Goal: Task Accomplishment & Management: Use online tool/utility

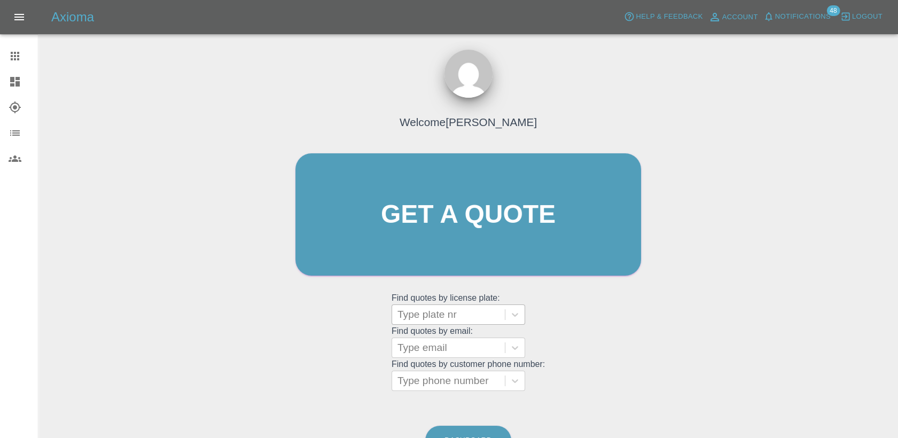
click at [448, 309] on div at bounding box center [448, 314] width 102 height 15
drag, startPoint x: 447, startPoint y: 314, endPoint x: 427, endPoint y: 314, distance: 19.8
click at [427, 314] on div at bounding box center [448, 314] width 102 height 15
paste input "DT25WZG"
type input "DT25WZG"
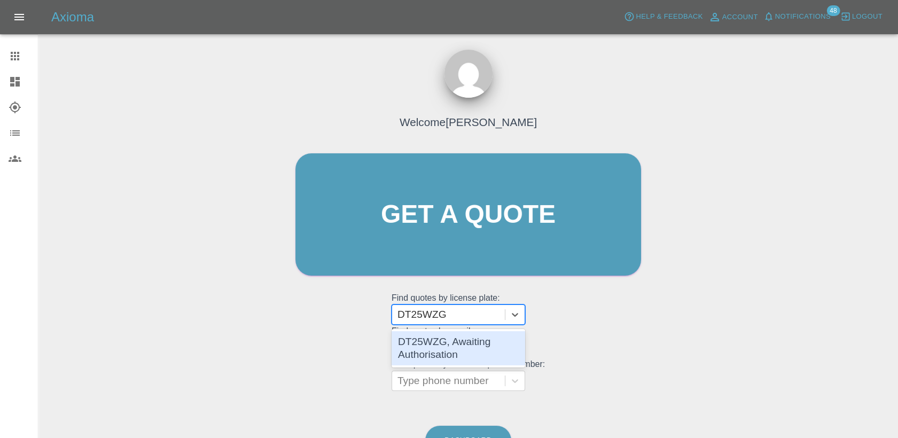
click at [440, 344] on div "DT25WZG, Awaiting Authorisation" at bounding box center [457, 348] width 133 height 34
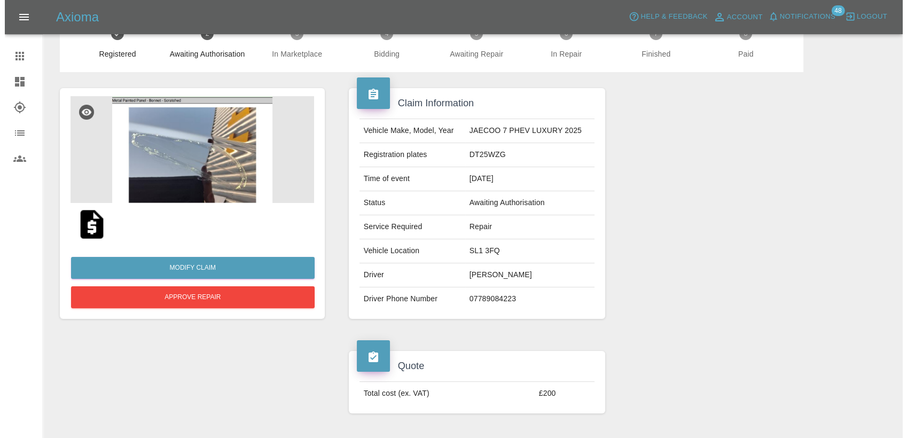
scroll to position [119, 0]
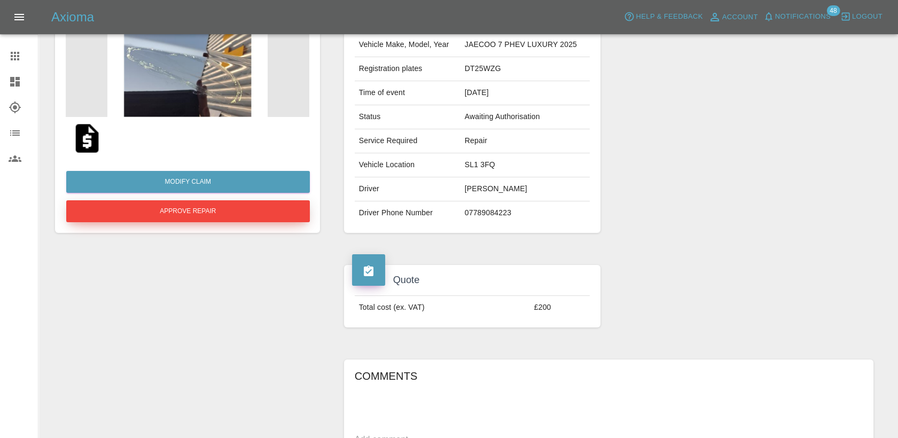
click at [243, 217] on button "Approve Repair" at bounding box center [187, 211] width 243 height 22
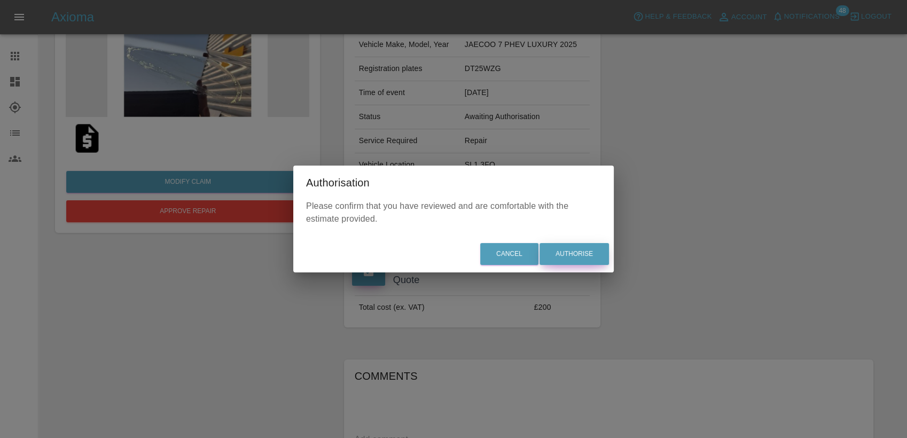
click at [583, 255] on button "Authorise" at bounding box center [573, 254] width 69 height 22
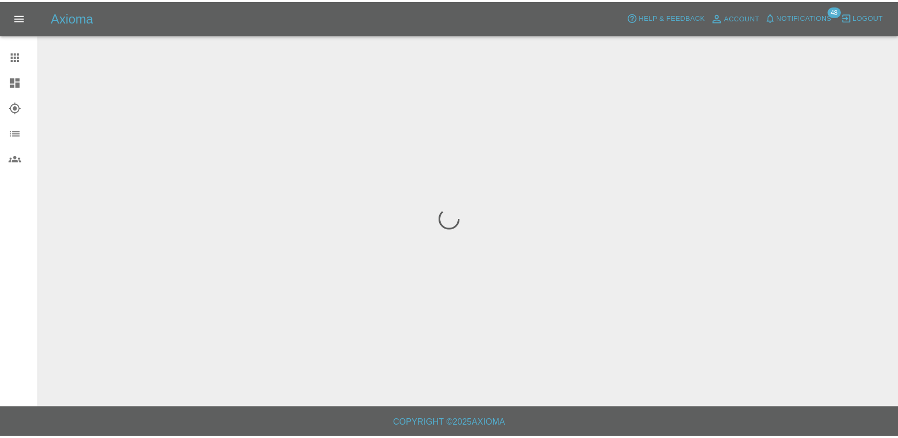
scroll to position [0, 0]
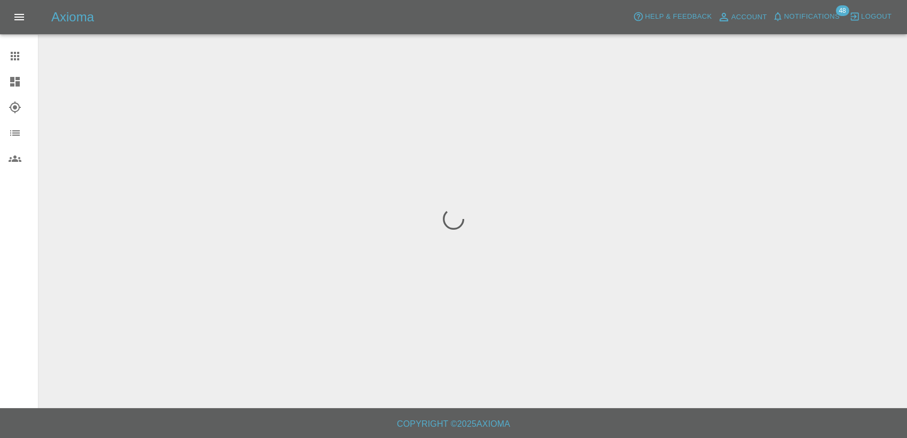
click at [13, 53] on icon at bounding box center [15, 56] width 13 height 13
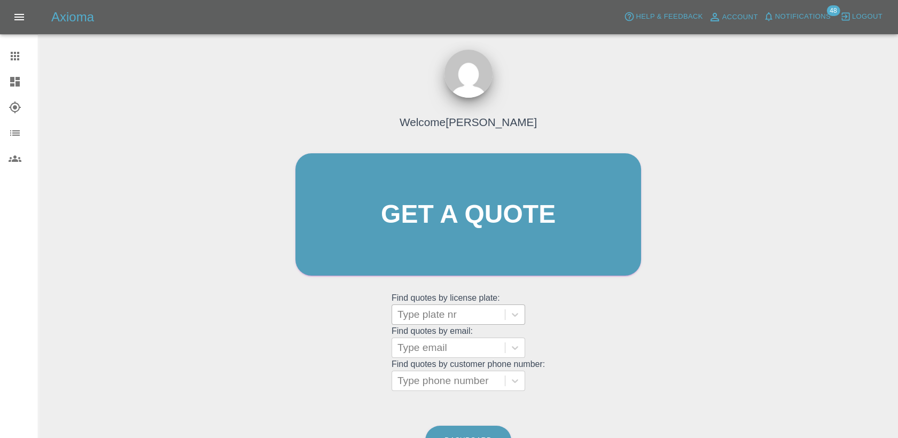
click at [446, 318] on div at bounding box center [448, 314] width 102 height 15
paste input "HV25XVP"
type input "HV25XVP"
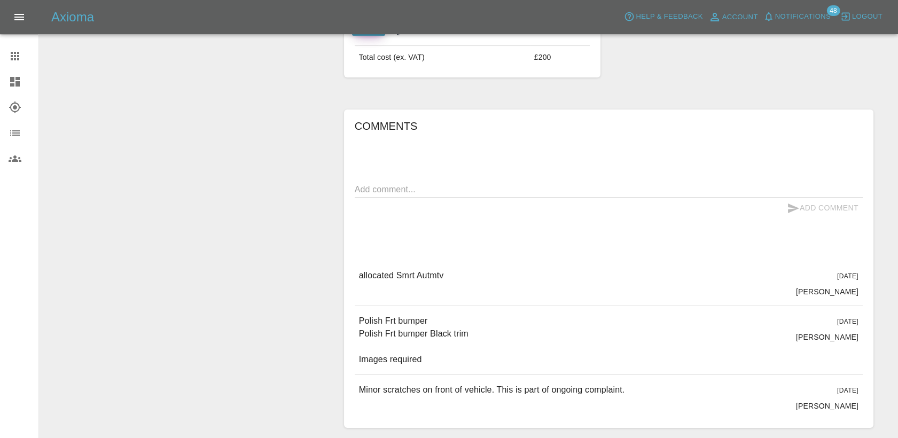
scroll to position [415, 0]
